Goal: Task Accomplishment & Management: Complete application form

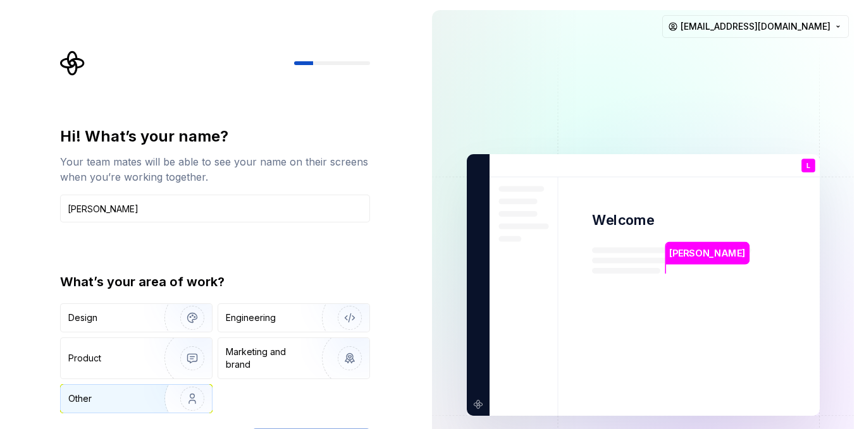
type input "Louis"
click at [153, 405] on img "button" at bounding box center [184, 399] width 81 height 85
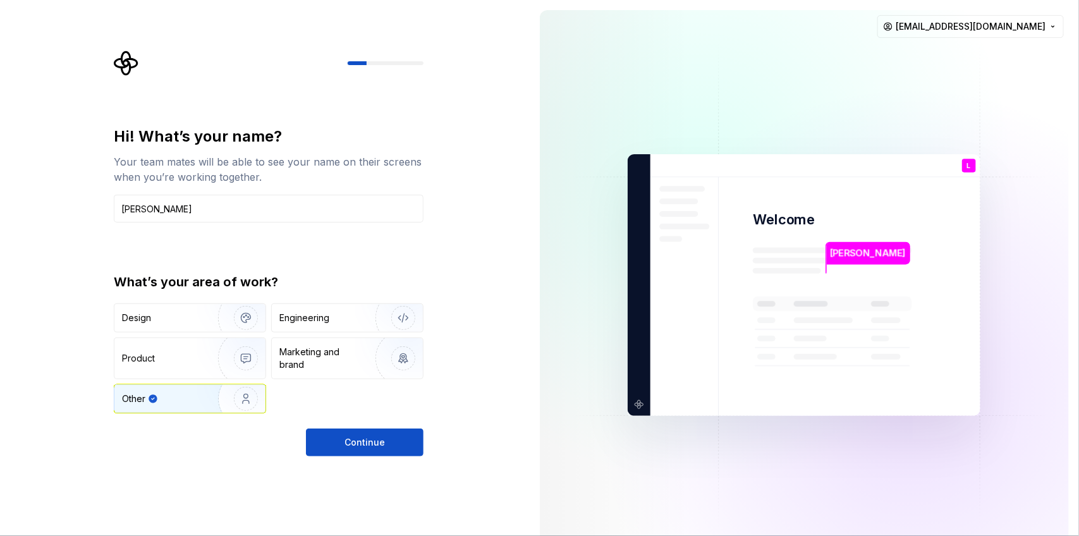
drag, startPoint x: 713, startPoint y: 3, endPoint x: 613, endPoint y: 267, distance: 282.3
click at [613, 267] on img at bounding box center [804, 286] width 512 height 598
click at [402, 429] on button "Continue" at bounding box center [365, 443] width 118 height 28
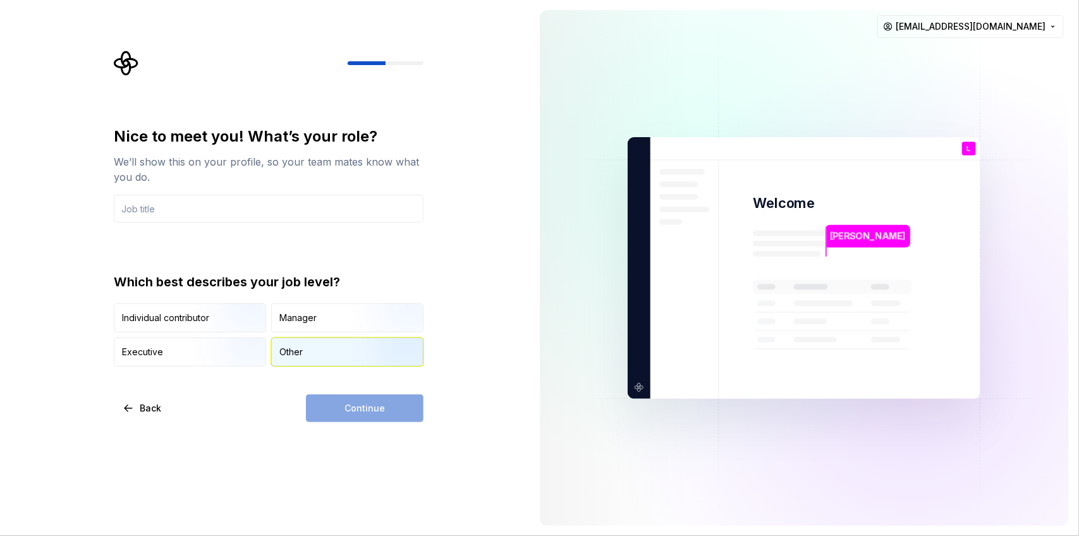
click at [324, 351] on div "Other" at bounding box center [347, 352] width 151 height 28
click at [191, 197] on input "text" at bounding box center [269, 209] width 310 height 28
click at [435, 155] on div "Nice to meet you! What’s your role? We’ll show this on your profile, so your te…" at bounding box center [272, 237] width 333 height 372
click at [310, 207] on input "text" at bounding box center [269, 209] width 310 height 28
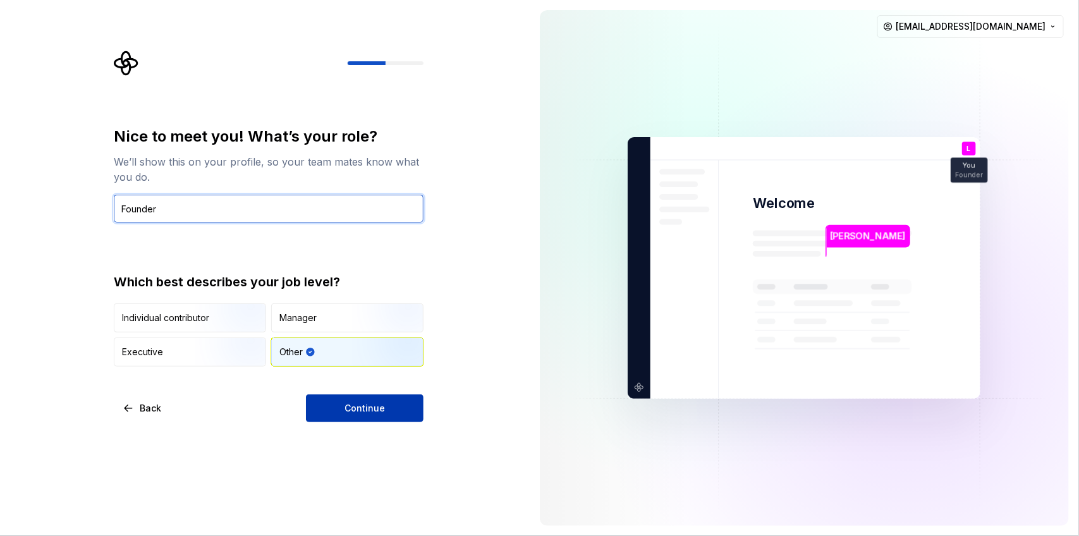
type input "Founder"
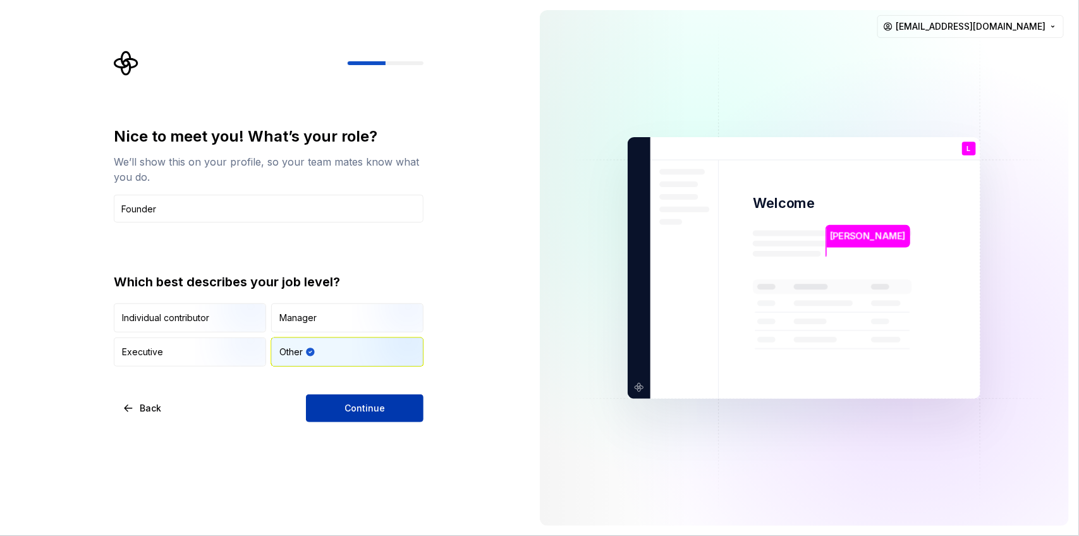
click at [387, 406] on button "Continue" at bounding box center [365, 409] width 118 height 28
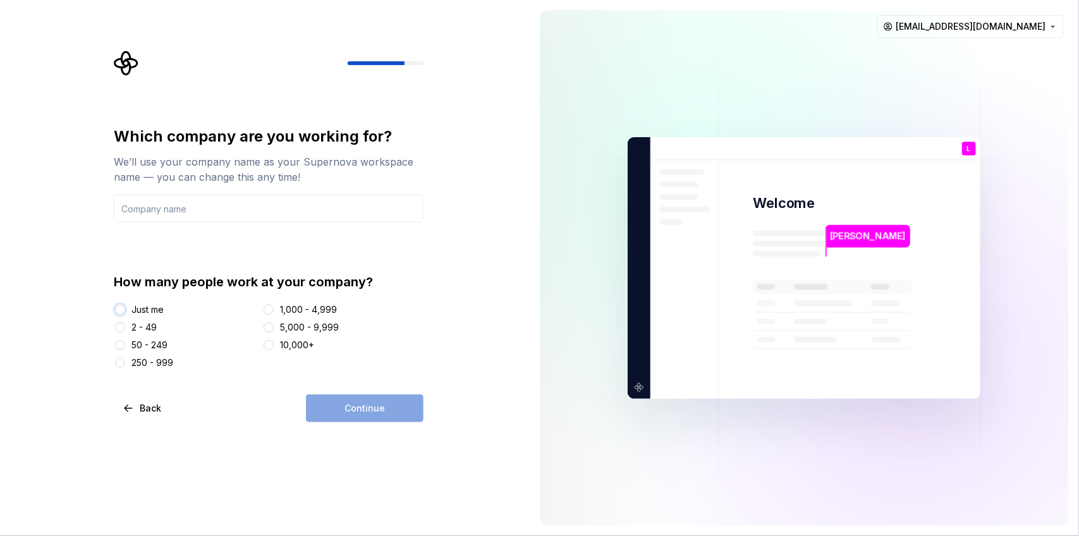
click at [119, 308] on button "Just me" at bounding box center [120, 310] width 10 height 10
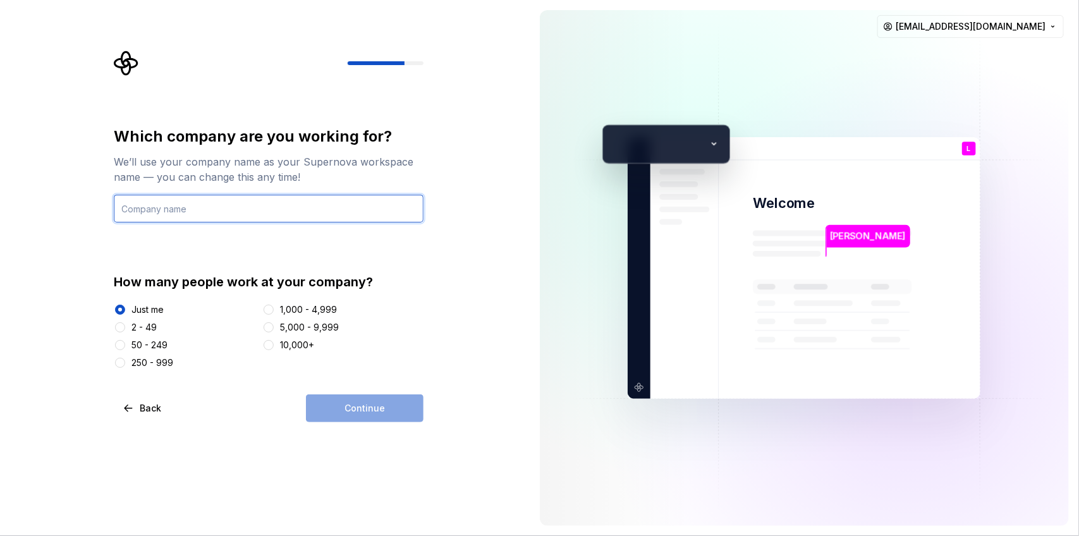
click at [209, 204] on input "text" at bounding box center [269, 209] width 310 height 28
type input "Zytrix"
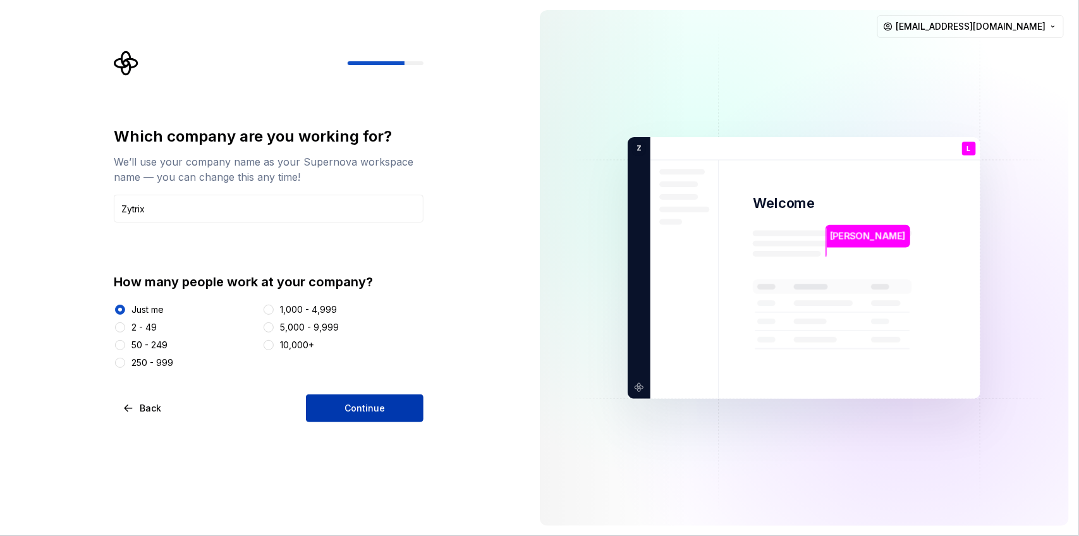
click at [396, 411] on button "Continue" at bounding box center [365, 409] width 118 height 28
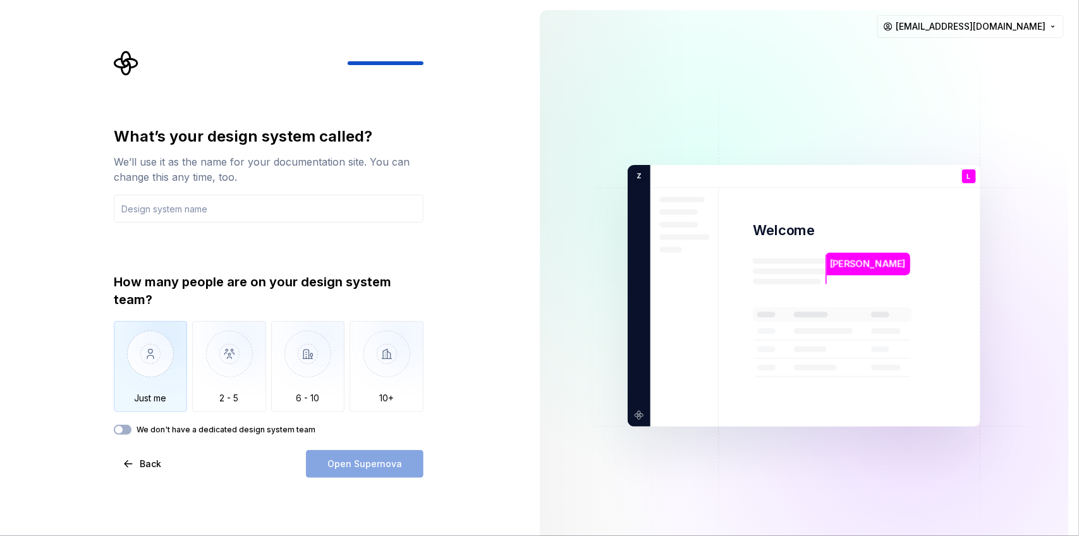
click at [154, 374] on img "button" at bounding box center [151, 363] width 74 height 85
click at [122, 427] on span "button" at bounding box center [119, 430] width 8 height 8
click at [123, 429] on span "button" at bounding box center [127, 430] width 8 height 8
click at [239, 200] on input "text" at bounding box center [269, 209] width 310 height 28
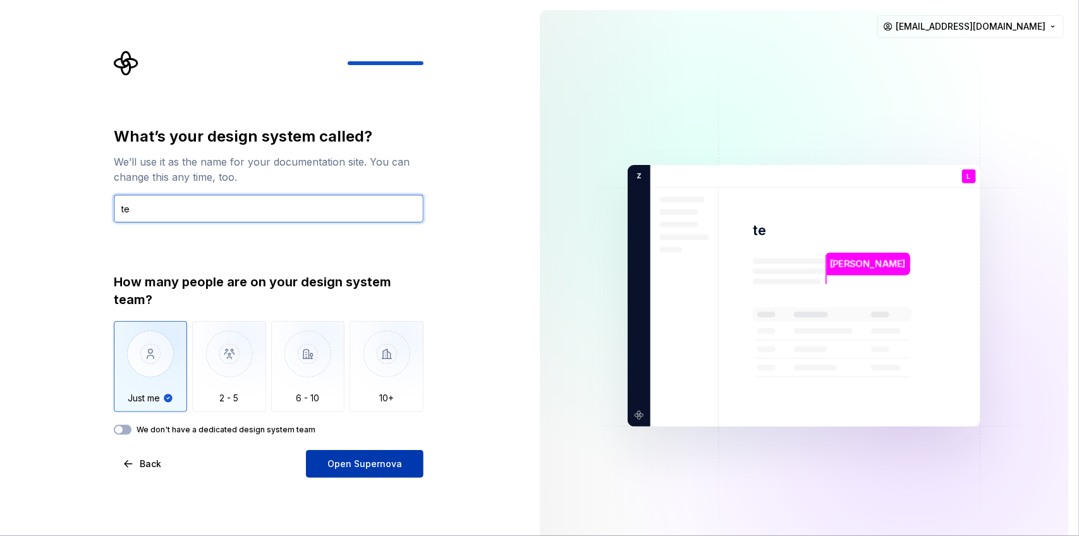
type input "te"
click at [367, 429] on button "Open Supernova" at bounding box center [365, 464] width 118 height 28
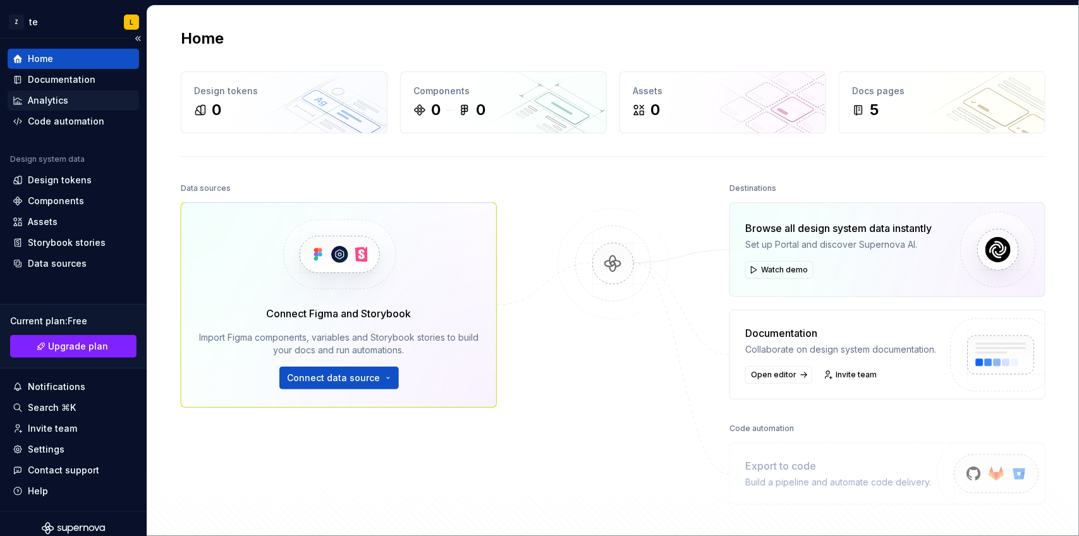
click at [32, 98] on div "Analytics" at bounding box center [48, 100] width 40 height 13
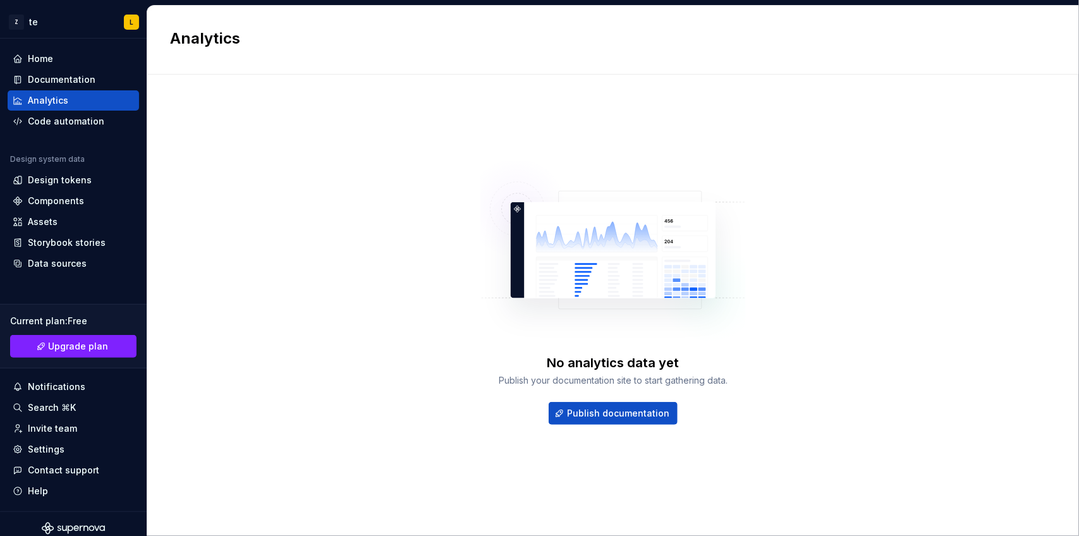
click at [337, 192] on div "No analytics data yet Publish your documentation site to start gathering data. …" at bounding box center [613, 292] width 886 height 391
click at [550, 77] on div "No analytics data yet Publish your documentation site to start gathering data. …" at bounding box center [613, 306] width 886 height 462
